Goal: Navigation & Orientation: Find specific page/section

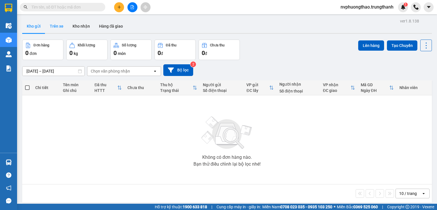
click at [52, 26] on button "Trên xe" at bounding box center [56, 26] width 23 height 14
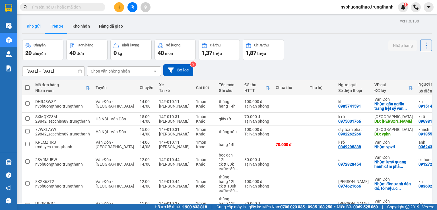
click at [22, 27] on button "Kho gửi" at bounding box center [33, 26] width 23 height 14
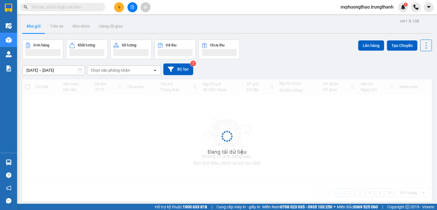
click at [32, 26] on button "Kho gửi" at bounding box center [33, 26] width 23 height 14
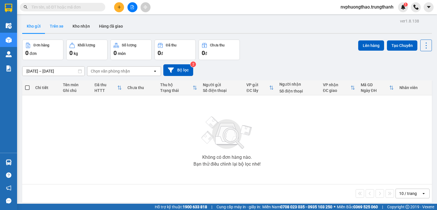
click at [55, 28] on button "Trên xe" at bounding box center [56, 26] width 23 height 14
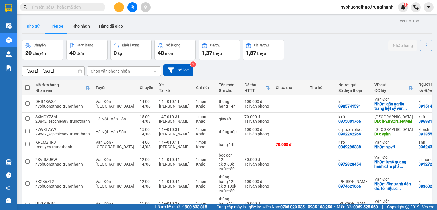
click at [28, 25] on button "Kho gửi" at bounding box center [33, 26] width 23 height 14
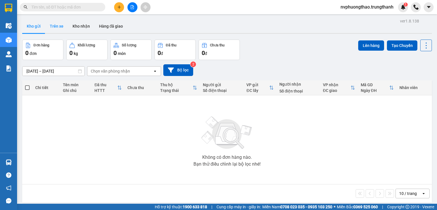
click at [65, 25] on button "Trên xe" at bounding box center [56, 26] width 23 height 14
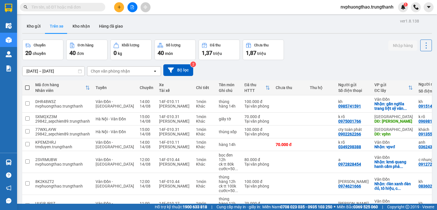
drag, startPoint x: 38, startPoint y: 25, endPoint x: 120, endPoint y: 12, distance: 83.0
click at [39, 24] on button "Kho gửi" at bounding box center [33, 26] width 23 height 14
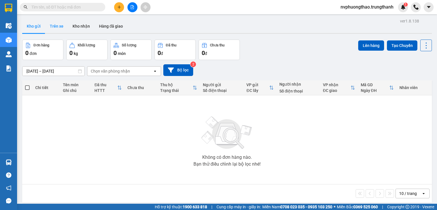
click at [53, 30] on button "Trên xe" at bounding box center [56, 26] width 23 height 14
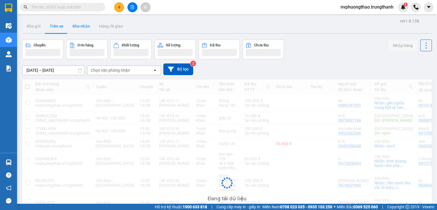
click at [81, 28] on button "Kho nhận" at bounding box center [81, 26] width 26 height 14
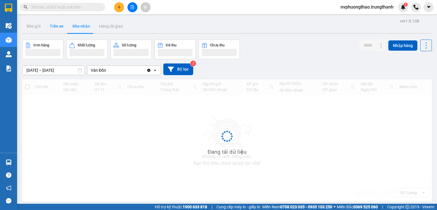
click at [57, 28] on button "Trên xe" at bounding box center [56, 26] width 23 height 14
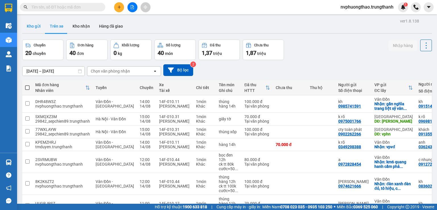
click at [40, 26] on button "Kho gửi" at bounding box center [33, 26] width 23 height 14
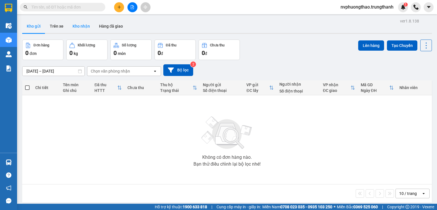
drag, startPoint x: 56, startPoint y: 28, endPoint x: 71, endPoint y: 27, distance: 14.8
click at [57, 28] on button "Trên xe" at bounding box center [56, 26] width 23 height 14
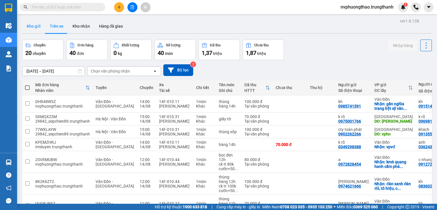
drag, startPoint x: 44, startPoint y: 27, endPoint x: 39, endPoint y: 27, distance: 5.1
click at [43, 27] on button "Kho gửi" at bounding box center [33, 26] width 23 height 14
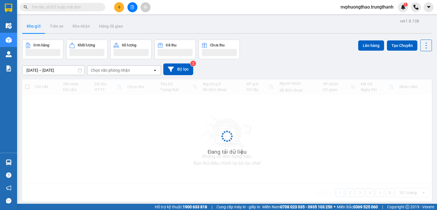
click at [39, 27] on button "Kho gửi" at bounding box center [33, 26] width 23 height 14
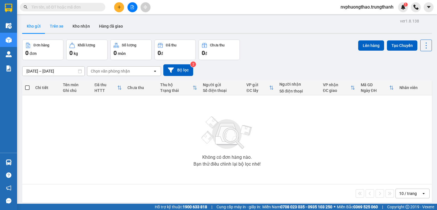
click at [57, 28] on button "Trên xe" at bounding box center [56, 26] width 23 height 14
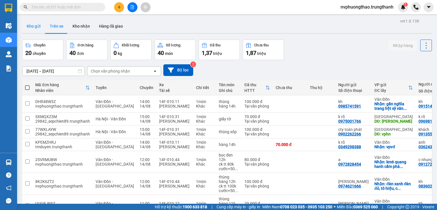
drag, startPoint x: 32, startPoint y: 26, endPoint x: 36, endPoint y: 24, distance: 4.1
click at [33, 25] on button "Kho gửi" at bounding box center [33, 26] width 23 height 14
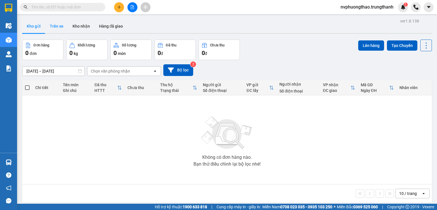
click at [61, 27] on button "Trên xe" at bounding box center [56, 26] width 23 height 14
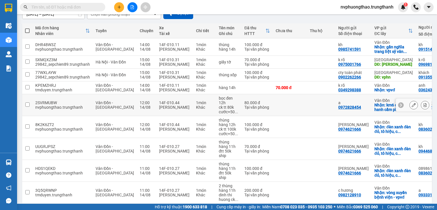
scroll to position [76, 0]
